Goal: Check status: Check status

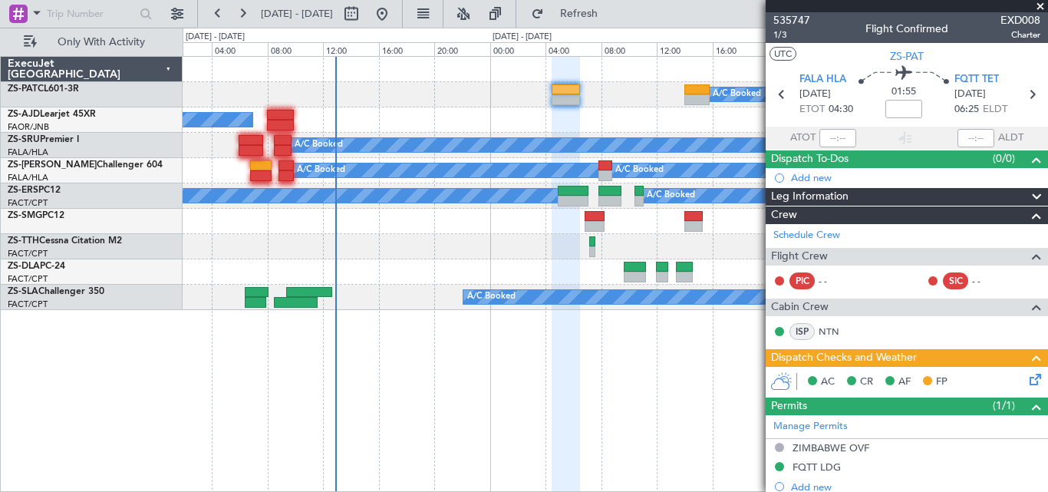
click at [1042, 8] on span at bounding box center [1039, 7] width 15 height 14
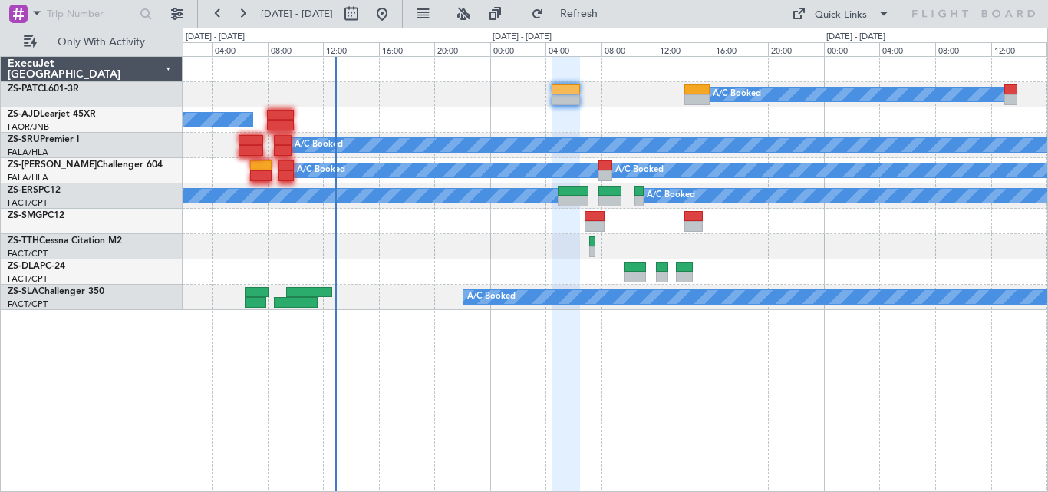
type input "0"
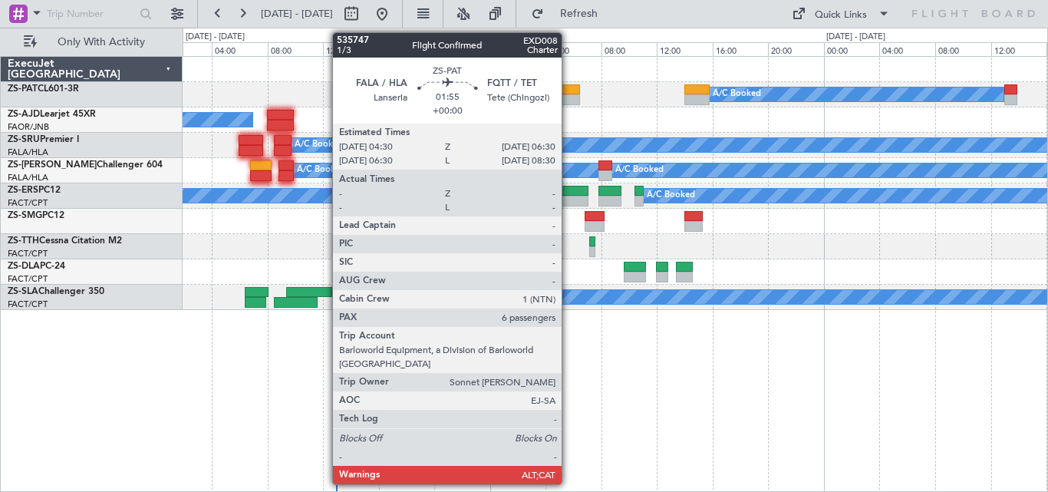
click at [568, 94] on div at bounding box center [565, 99] width 28 height 11
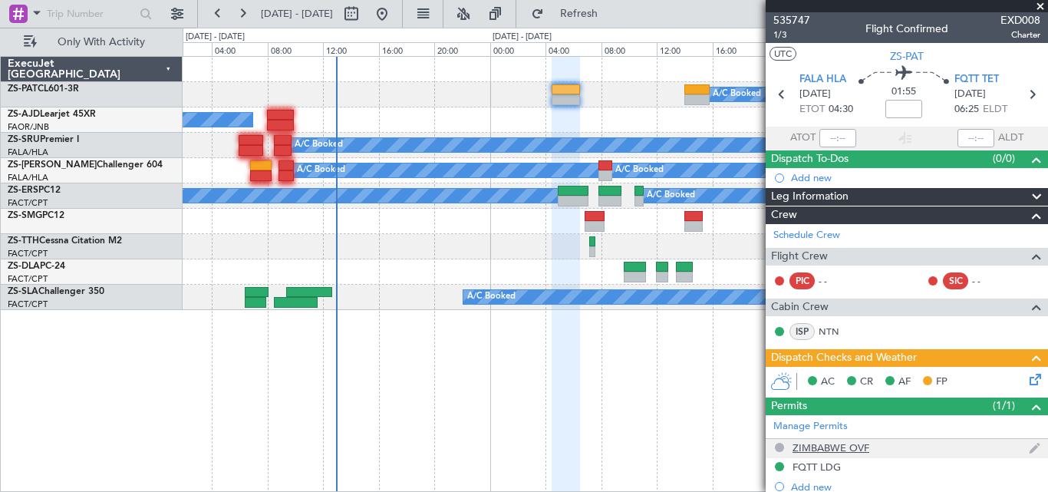
click at [799, 441] on div "ZIMBABWE OVF" at bounding box center [830, 447] width 77 height 13
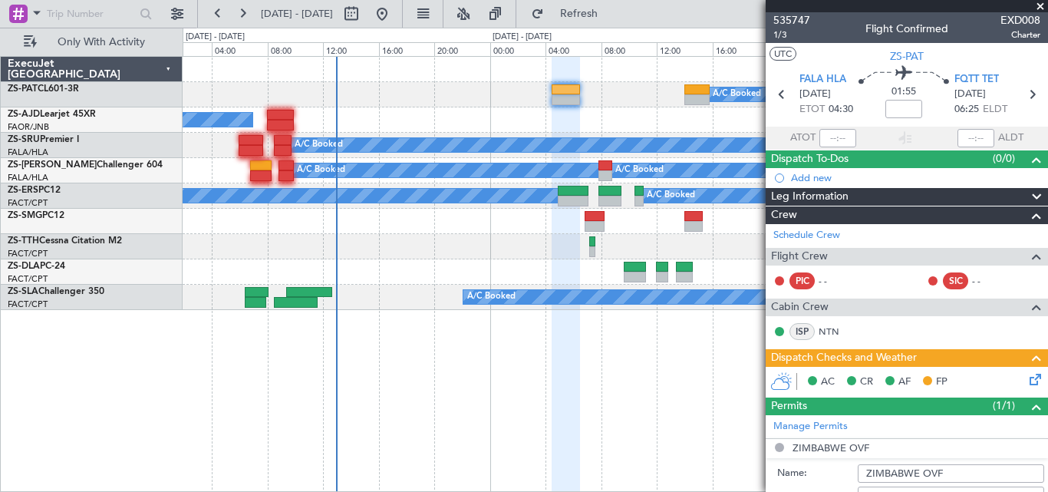
click at [1038, 2] on span at bounding box center [1039, 7] width 15 height 14
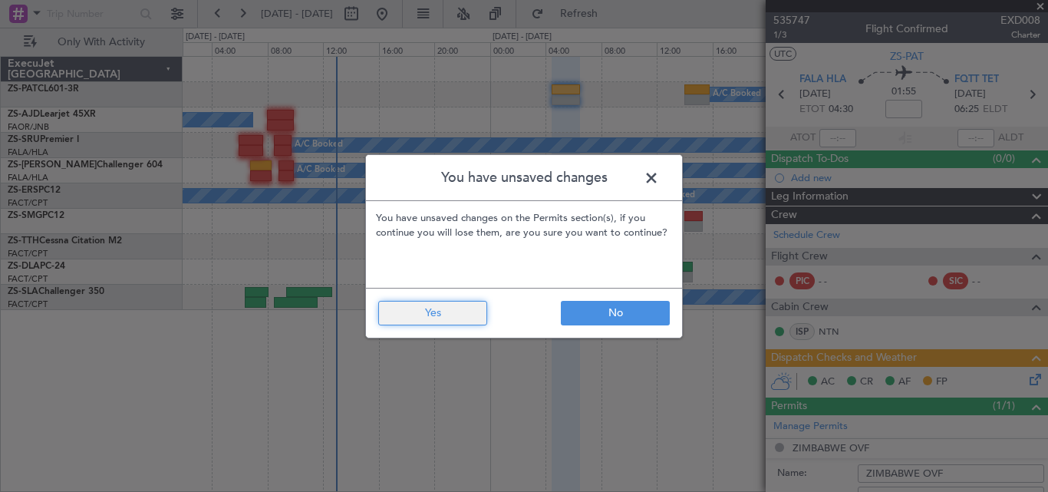
click at [435, 310] on button "Yes" at bounding box center [432, 313] width 109 height 25
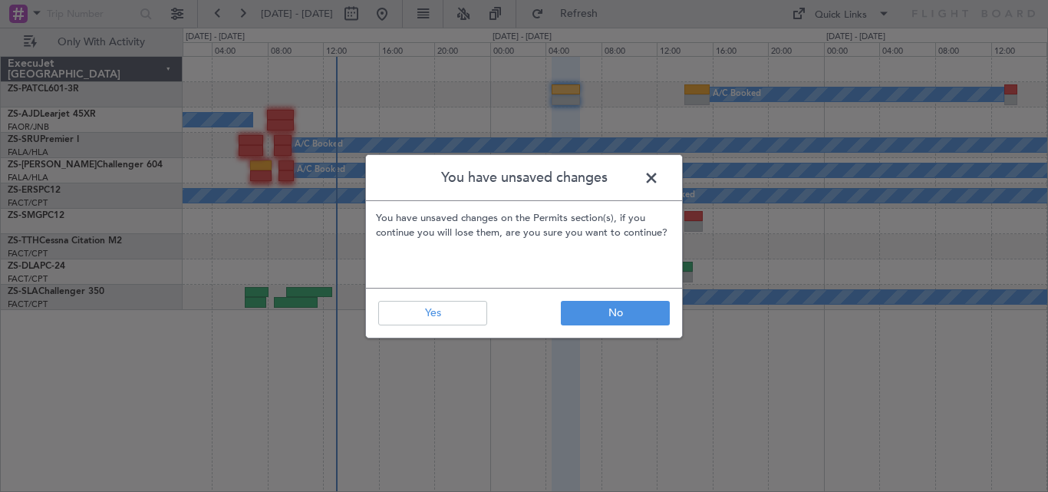
type input "0"
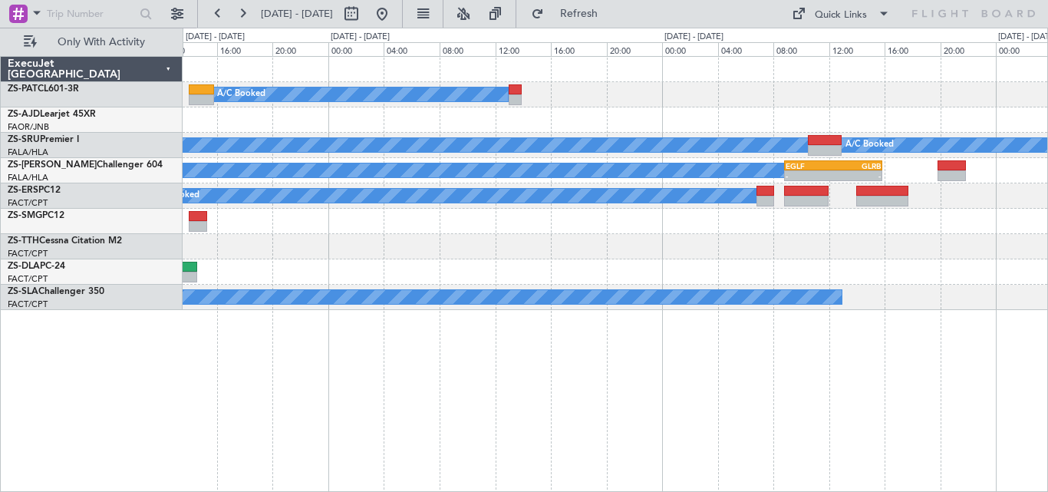
click at [246, 230] on div "A/C Booked A/C Booked A/C Booked A/C Booked A/C Booked A/C Booked A/C Booked - …" at bounding box center [615, 183] width 864 height 253
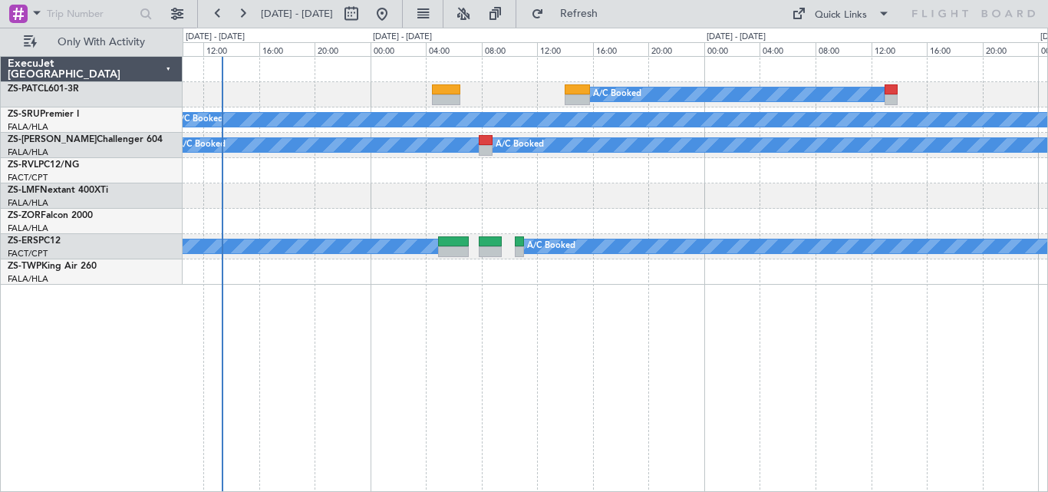
click at [830, 357] on div "A/C Booked A/C Booked A/C Booked A/C Booked A/C Booked A/C Booked A/C Booked A/…" at bounding box center [615, 274] width 865 height 436
click at [722, 346] on div "A/C Booked A/C Booked A/C Booked A/C Booked A/C Booked A/C Booked A/C Booked A/…" at bounding box center [615, 274] width 865 height 436
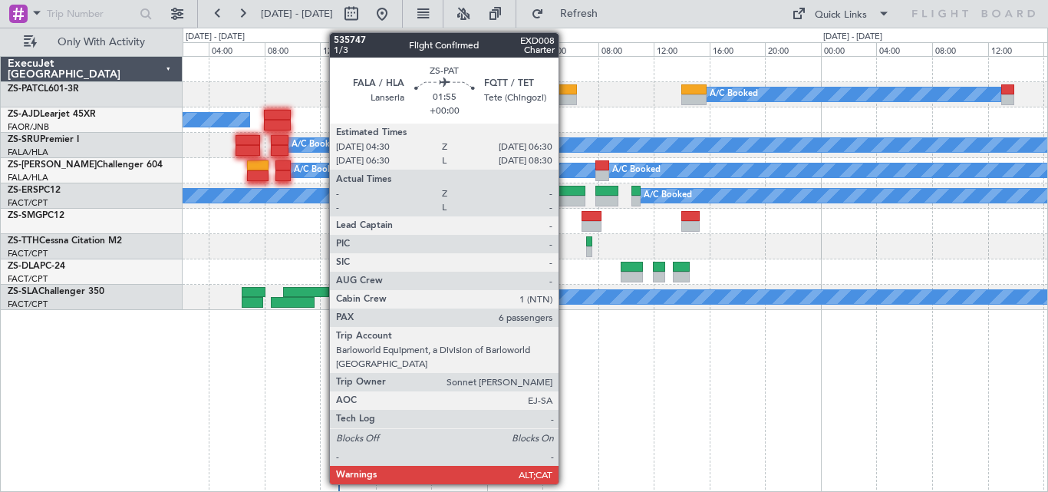
click at [565, 88] on div at bounding box center [562, 89] width 28 height 11
